Goal: Transaction & Acquisition: Purchase product/service

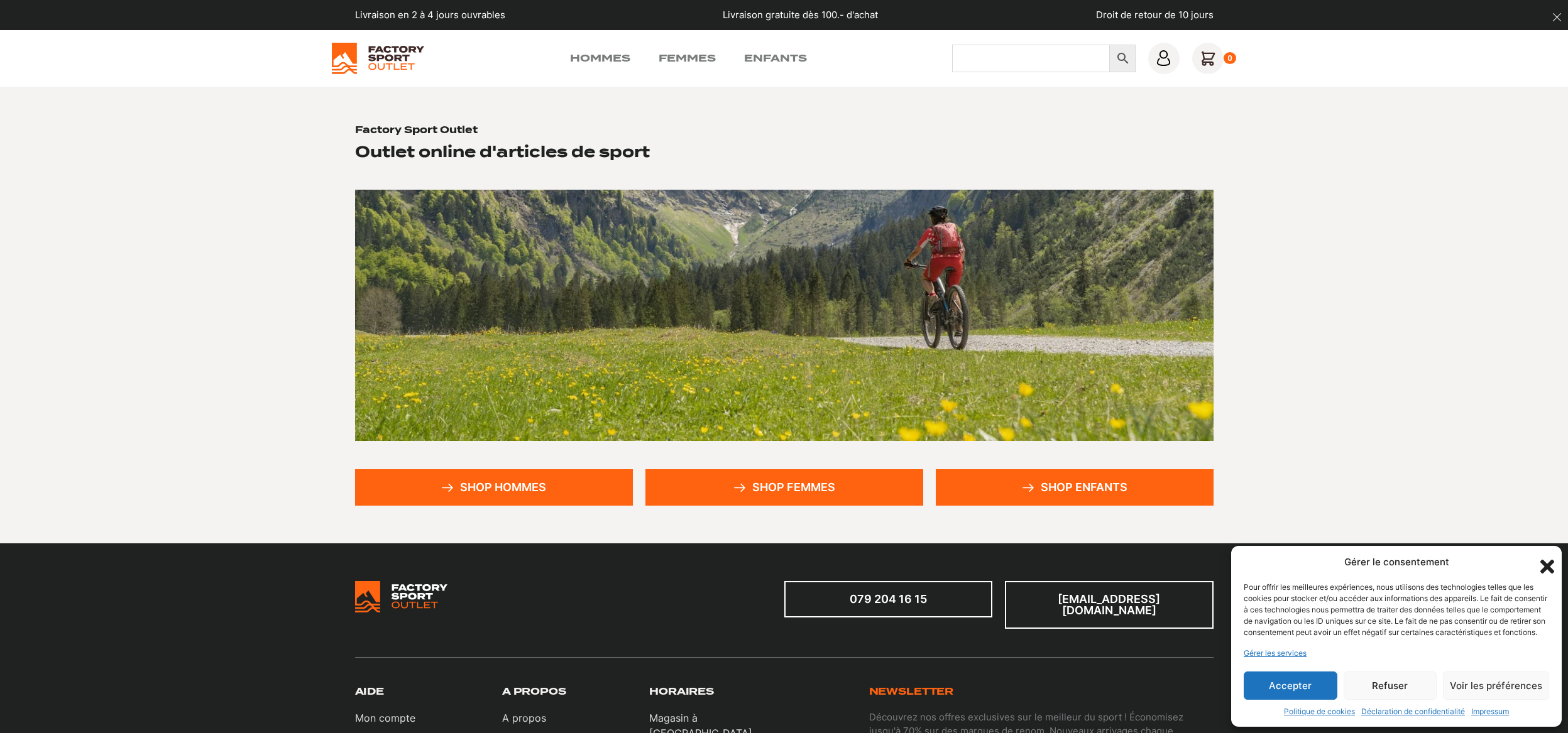
click at [1087, 55] on input "Chercher" at bounding box center [1031, 58] width 158 height 27
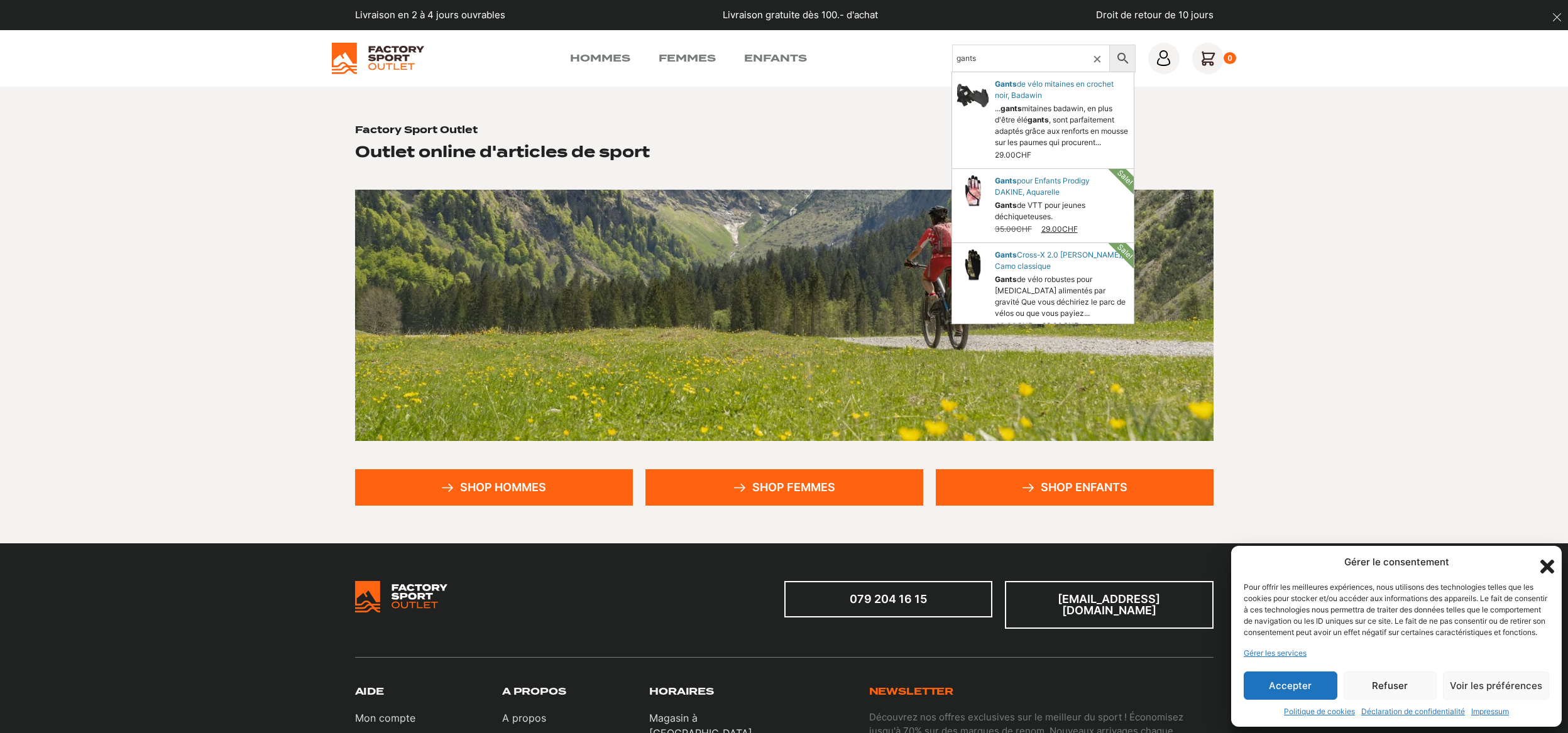
type input "gants"
click at [1549, 560] on icon "Fermer la boîte de dialogue" at bounding box center [1547, 567] width 14 height 14
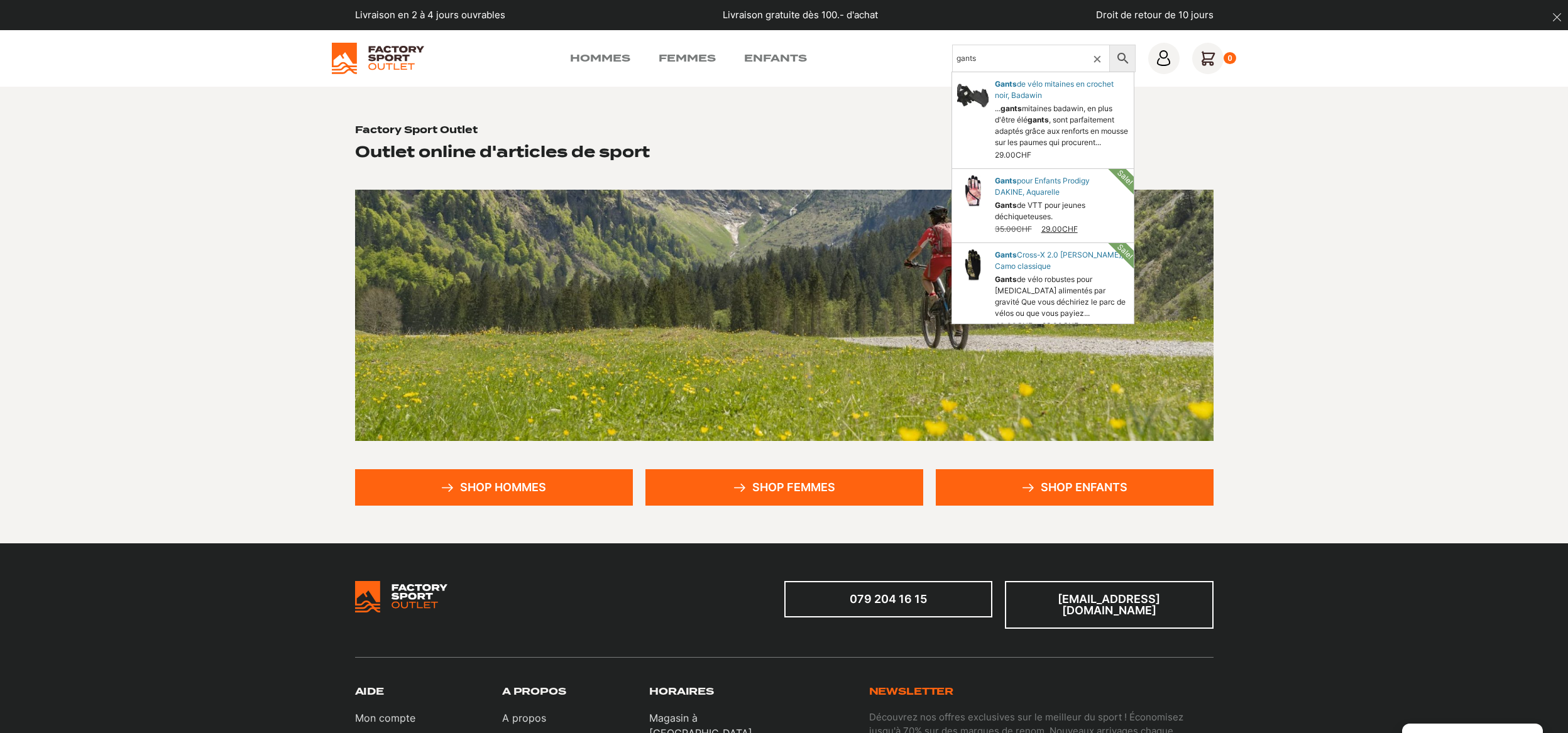
click at [700, 47] on div "Hommes Femmes Enfants Chercher gants × 0" at bounding box center [784, 58] width 905 height 32
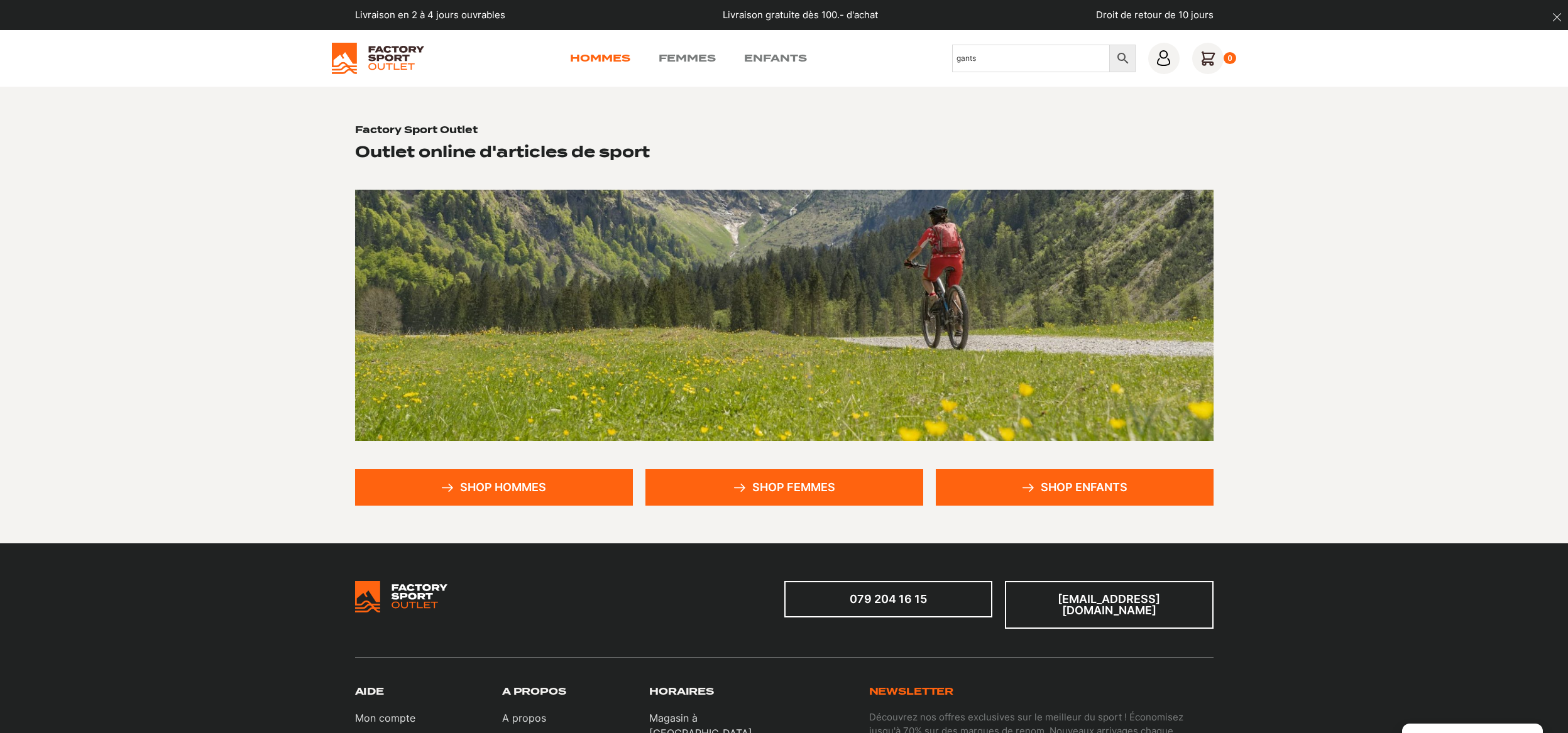
click at [582, 60] on link "Hommes" at bounding box center [600, 58] width 60 height 15
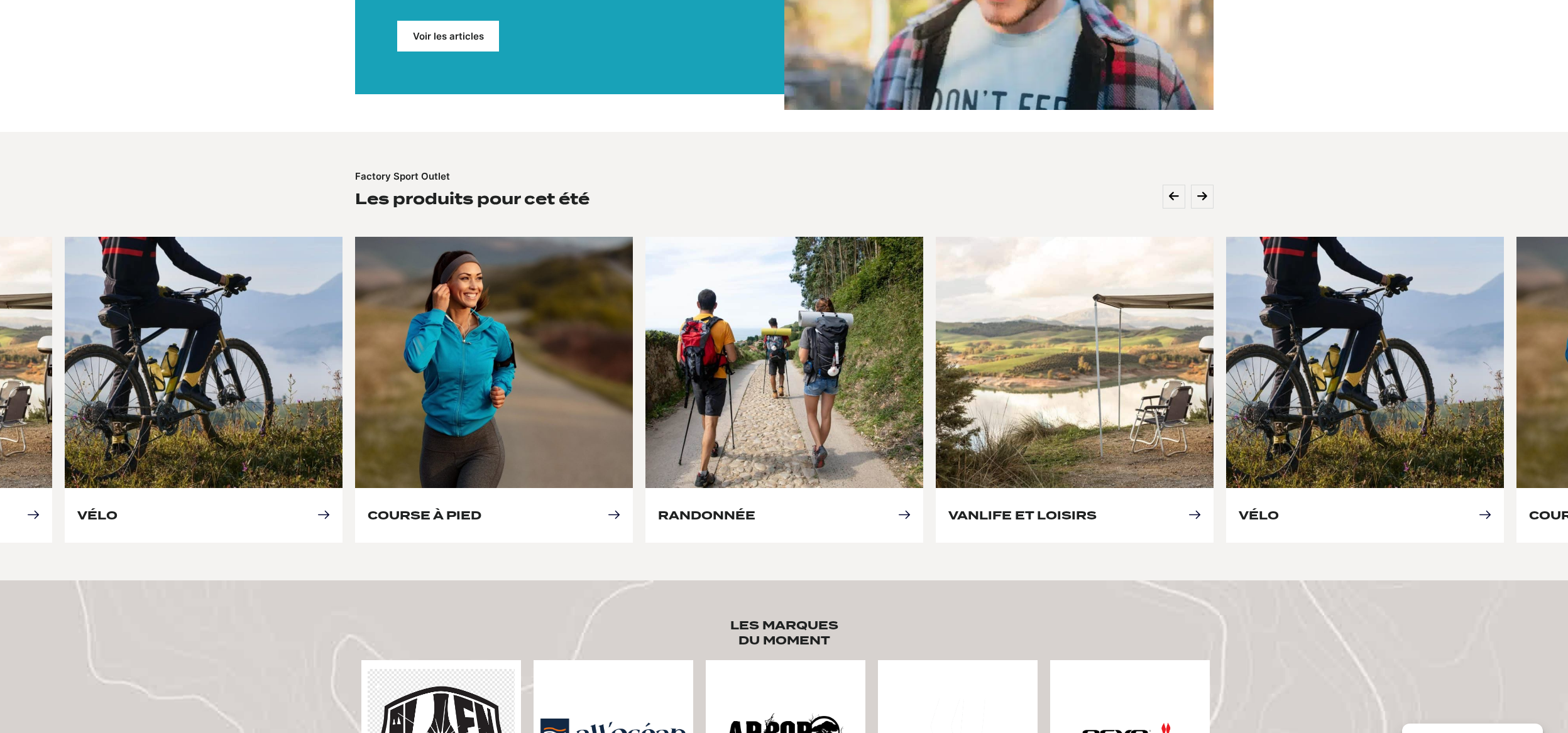
scroll to position [395, 0]
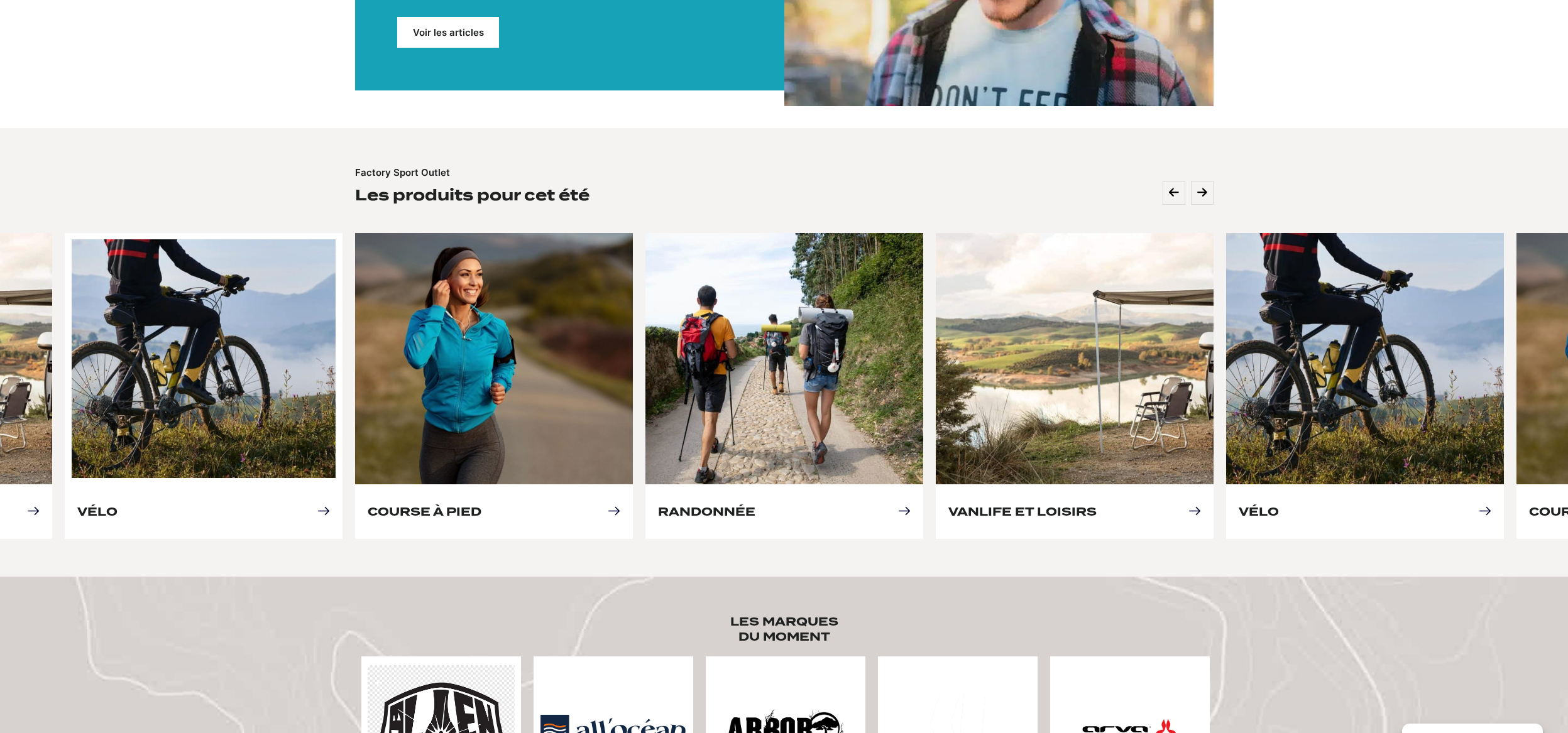
click at [118, 509] on link "Vélo" at bounding box center [97, 511] width 40 height 13
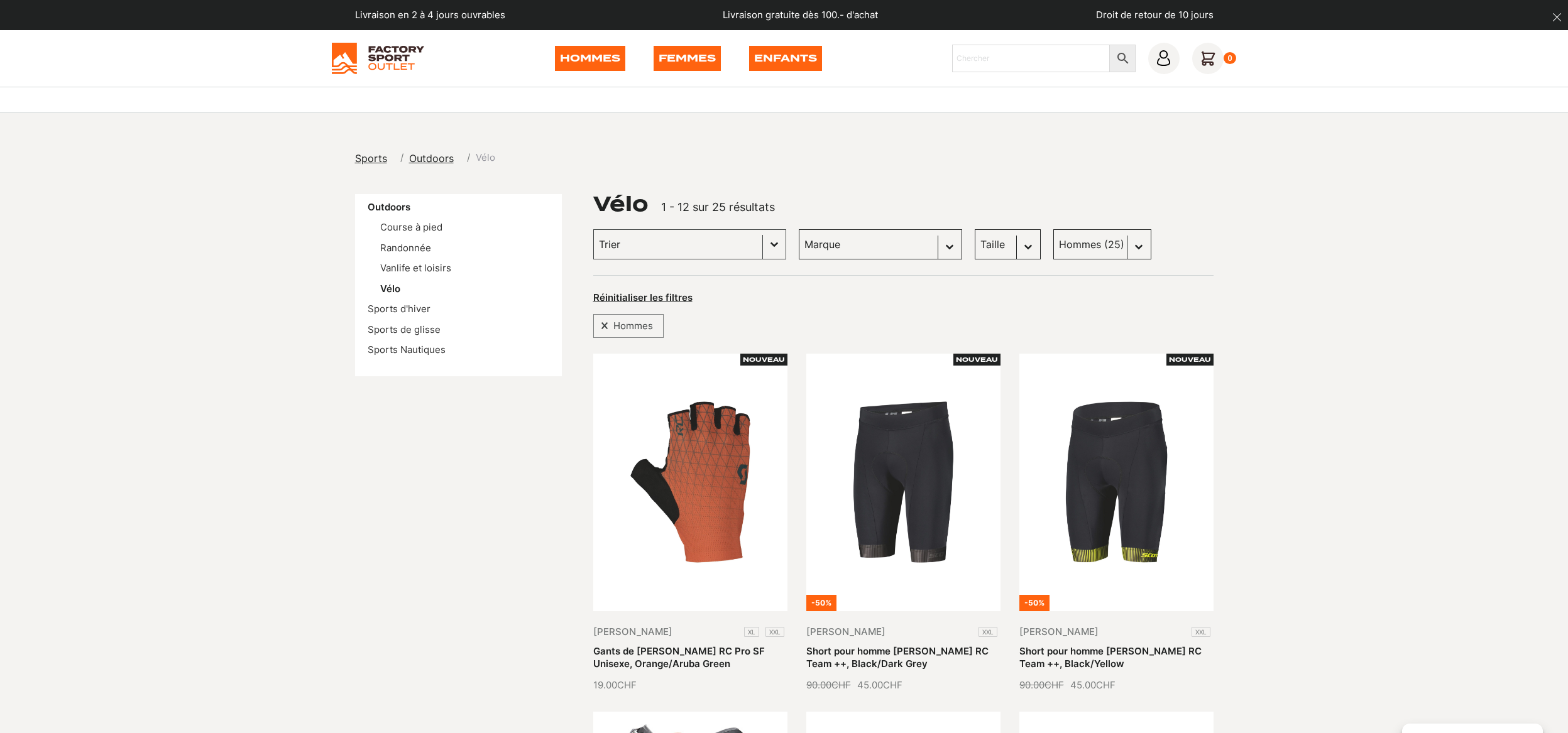
click at [699, 645] on link "Gants de [PERSON_NAME] RC Pro SF Unisexe, Orange/Aruba Green" at bounding box center [679, 657] width 172 height 25
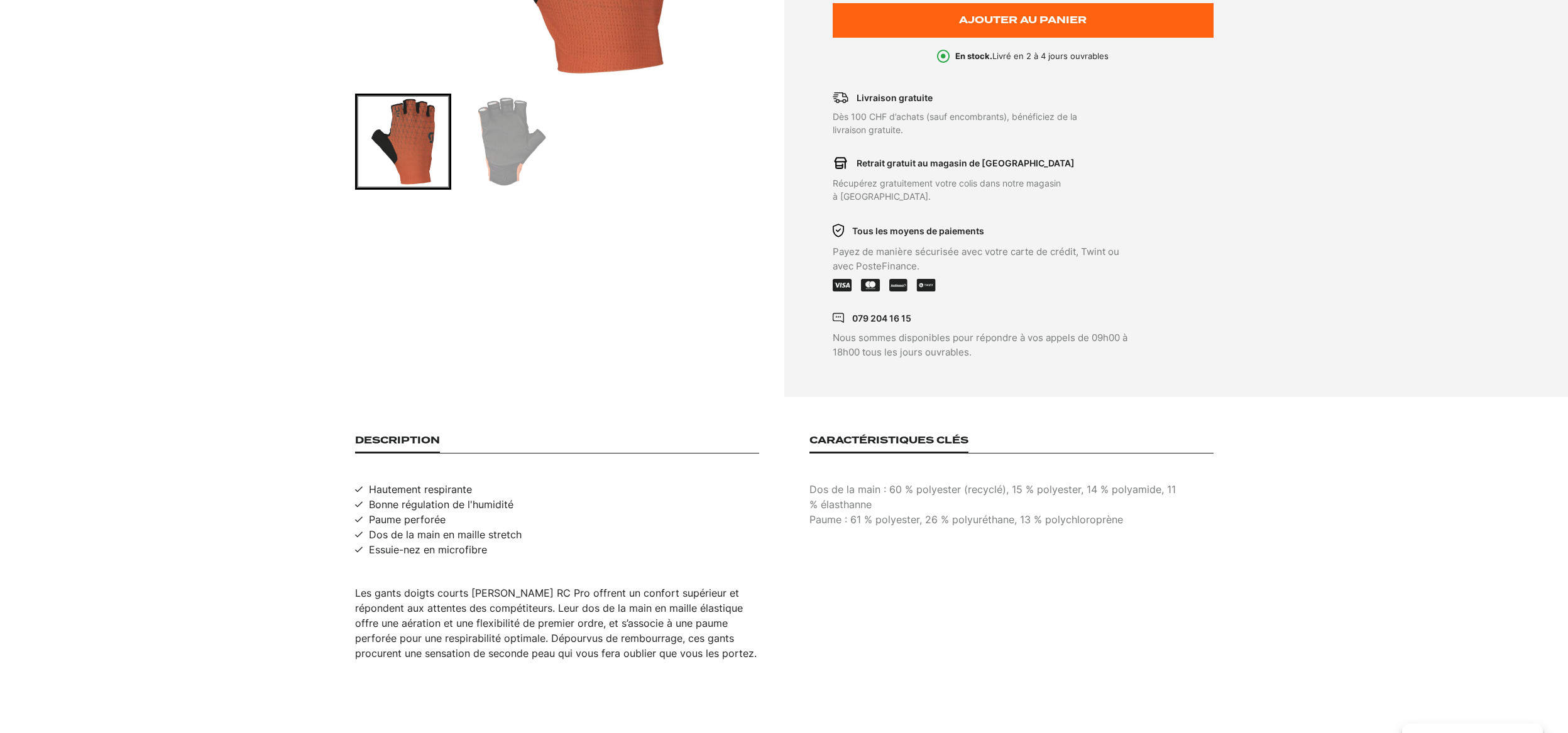
scroll to position [572, 0]
